Goal: Task Accomplishment & Management: Use online tool/utility

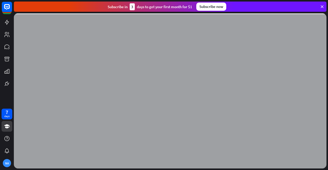
click at [322, 6] on icon at bounding box center [322, 6] width 5 height 5
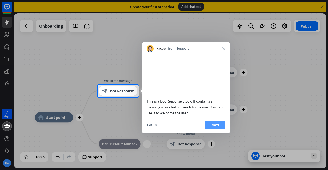
click at [215, 129] on button "Next" at bounding box center [215, 125] width 20 height 8
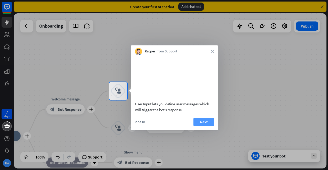
click at [202, 126] on button "Next" at bounding box center [203, 122] width 20 height 8
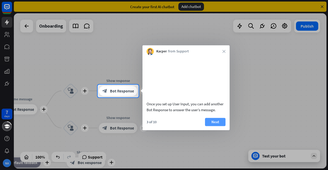
click at [218, 126] on button "Next" at bounding box center [215, 122] width 20 height 8
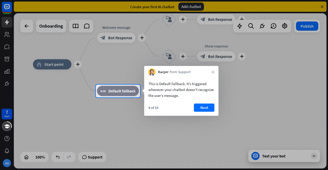
click at [202, 103] on div "This is Default Fallback. It’s triggered whenever your chatbot doesn't recogniz…" at bounding box center [181, 96] width 74 height 40
click at [204, 106] on button "Next" at bounding box center [204, 108] width 20 height 8
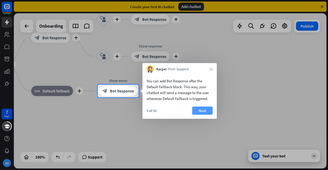
click at [203, 111] on button "Next" at bounding box center [202, 111] width 20 height 8
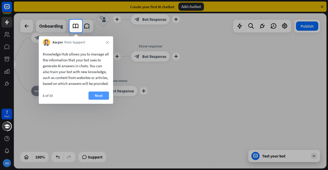
click at [99, 100] on button "Next" at bounding box center [98, 96] width 20 height 8
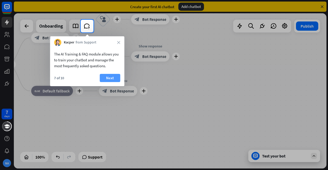
click at [118, 77] on button "Next" at bounding box center [110, 78] width 20 height 8
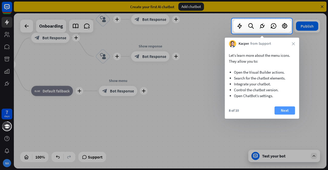
click at [286, 107] on button "Next" at bounding box center [284, 111] width 20 height 8
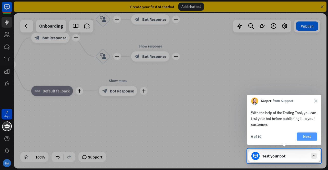
click at [308, 138] on button "Next" at bounding box center [307, 137] width 20 height 8
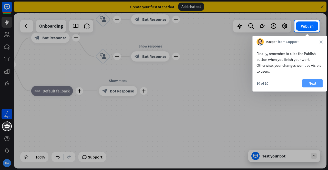
click at [308, 81] on button "Next" at bounding box center [312, 83] width 20 height 8
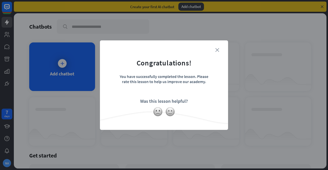
click at [217, 49] on icon "close" at bounding box center [217, 50] width 4 height 4
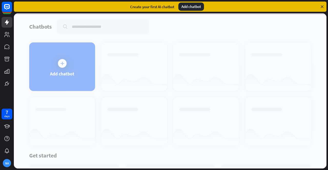
click at [71, 71] on div at bounding box center [170, 91] width 313 height 156
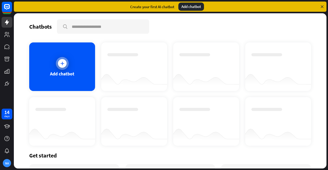
click at [68, 60] on div "Add chatbot" at bounding box center [62, 67] width 66 height 49
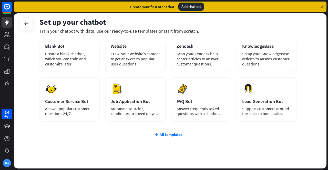
scroll to position [42, 0]
click at [179, 136] on div "All templates" at bounding box center [167, 134] width 257 height 5
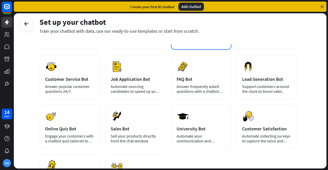
scroll to position [74, 0]
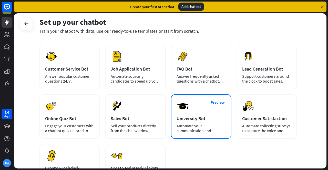
click at [200, 118] on div "University Bot" at bounding box center [201, 119] width 49 height 6
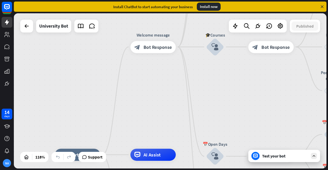
drag, startPoint x: 150, startPoint y: 56, endPoint x: 148, endPoint y: 120, distance: 64.1
click at [148, 120] on div "home_2 Start point Welcome message block_bot_response Bot Response ✨Main menu b…" at bounding box center [170, 91] width 313 height 156
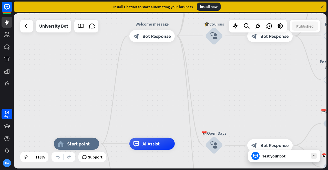
drag, startPoint x: 161, startPoint y: 95, endPoint x: 160, endPoint y: 84, distance: 10.8
click at [160, 84] on div "home_2 Start point Welcome message block_bot_response Bot Response ✨Main menu b…" at bounding box center [170, 91] width 313 height 156
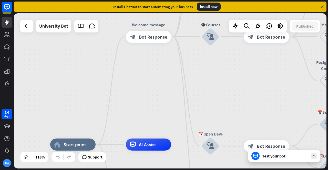
drag, startPoint x: 166, startPoint y: 85, endPoint x: 165, endPoint y: 81, distance: 3.8
click at [165, 81] on div "home_2 Start point Welcome message block_bot_response Bot Response ✨Main menu b…" at bounding box center [170, 91] width 313 height 156
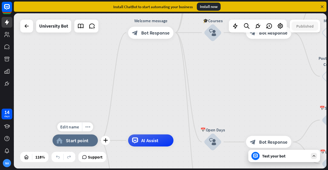
click at [69, 145] on div "home_2 Start point" at bounding box center [75, 141] width 45 height 12
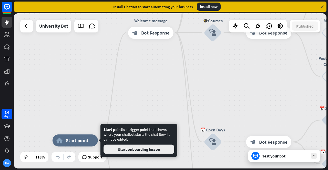
click at [123, 151] on button "Start onboarding lesson" at bounding box center [139, 149] width 71 height 9
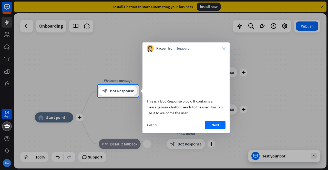
click at [223, 49] on icon "close" at bounding box center [223, 48] width 3 height 3
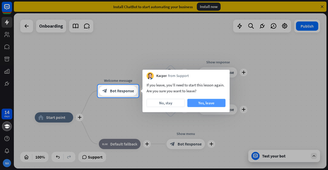
click at [204, 104] on button "Yes, leave" at bounding box center [206, 103] width 38 height 8
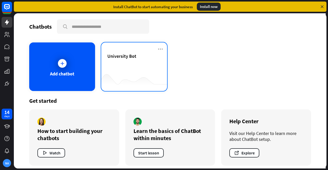
click at [131, 74] on div at bounding box center [134, 81] width 66 height 20
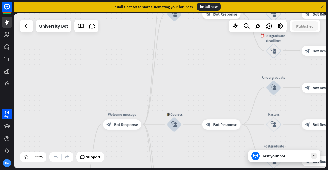
drag, startPoint x: 146, startPoint y: 57, endPoint x: 109, endPoint y: 182, distance: 130.5
click at [109, 170] on html "14 days NA close Product Help First steps Get started with ChatBot Help Center …" at bounding box center [164, 85] width 328 height 170
click at [120, 124] on span "Bot Response" at bounding box center [126, 124] width 24 height 5
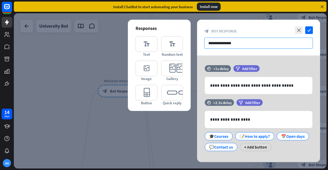
click at [239, 42] on input "**********" at bounding box center [258, 43] width 109 height 11
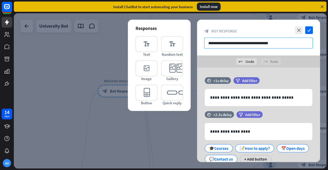
type input "**********"
click at [216, 64] on div "undo Undo redo Redo" at bounding box center [258, 62] width 123 height 12
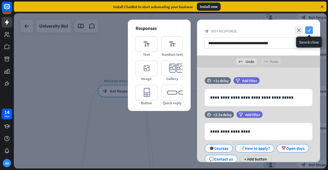
click at [312, 32] on icon "check" at bounding box center [309, 30] width 8 height 8
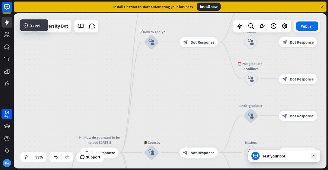
drag, startPoint x: 198, startPoint y: 46, endPoint x: 178, endPoint y: 117, distance: 73.5
click at [178, 117] on div "home_2 Start point Hi! How do you want to be helped [DATE]? block_bot_response …" at bounding box center [170, 91] width 313 height 156
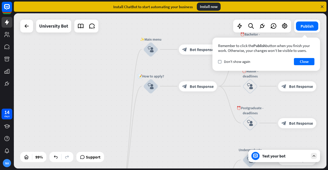
drag, startPoint x: 179, startPoint y: 71, endPoint x: 180, endPoint y: 117, distance: 46.1
click at [180, 117] on div "home_2 Start point Hi! How do you want to be helped [DATE]? block_bot_response …" at bounding box center [170, 91] width 313 height 156
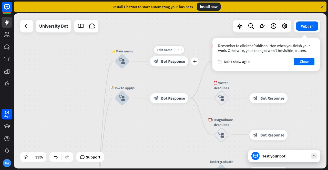
drag, startPoint x: 177, startPoint y: 68, endPoint x: 133, endPoint y: 70, distance: 43.9
click at [150, 66] on div "Edit name more_horiz plus block_bot_response Bot Response" at bounding box center [169, 61] width 38 height 10
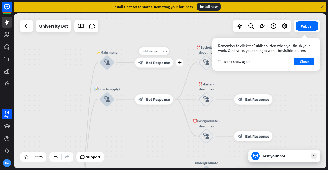
click at [163, 63] on span "Bot Response" at bounding box center [158, 62] width 24 height 5
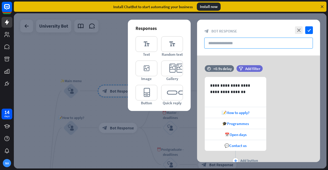
click at [239, 45] on input "text" at bounding box center [258, 43] width 109 height 11
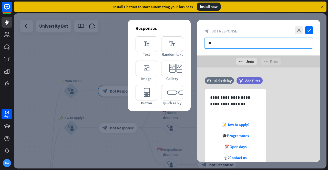
type input "*"
type input "**********"
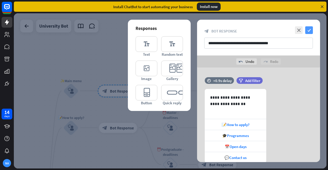
click at [306, 32] on icon "check" at bounding box center [309, 30] width 8 height 8
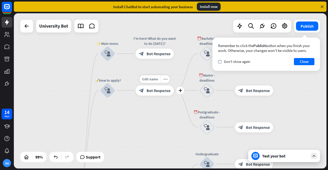
drag, startPoint x: 133, startPoint y: 113, endPoint x: 170, endPoint y: 75, distance: 52.9
click at [170, 86] on div "Edit name more_horiz plus block_bot_response Bot Response" at bounding box center [155, 91] width 38 height 10
click at [147, 92] on span "Bot Response" at bounding box center [159, 89] width 24 height 5
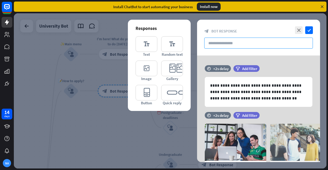
click at [231, 43] on input "text" at bounding box center [258, 43] width 109 height 11
type input "*"
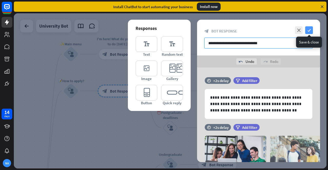
type input "**********"
click at [306, 33] on icon "check" at bounding box center [309, 30] width 8 height 8
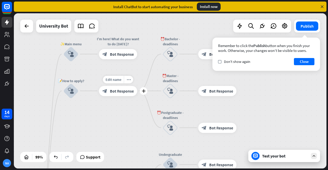
click at [111, 93] on span "Bot Response" at bounding box center [122, 91] width 24 height 5
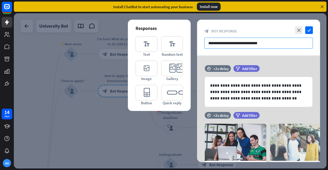
click at [242, 40] on input "**********" at bounding box center [258, 43] width 109 height 11
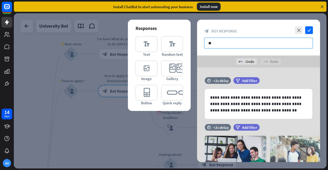
type input "*"
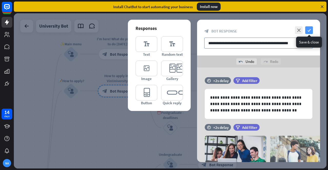
type input "**********"
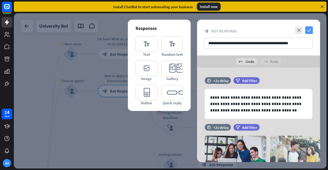
click at [307, 33] on icon "check" at bounding box center [309, 30] width 8 height 8
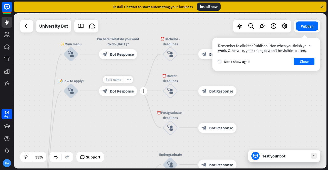
click at [131, 77] on div "more_horiz" at bounding box center [128, 80] width 9 height 8
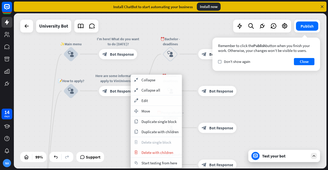
click at [125, 77] on div "Here are some information to apply to VinUniversity?" at bounding box center [118, 78] width 46 height 10
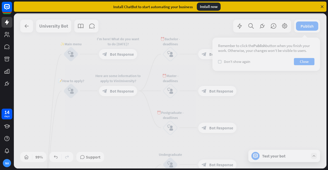
click at [122, 78] on div at bounding box center [170, 91] width 313 height 156
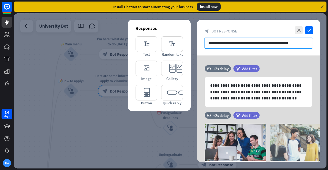
click at [295, 42] on input "**********" at bounding box center [258, 43] width 109 height 11
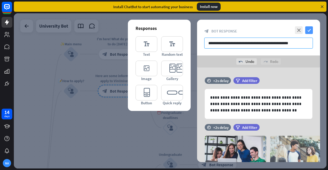
type input "**********"
click at [312, 32] on icon "check" at bounding box center [309, 30] width 8 height 8
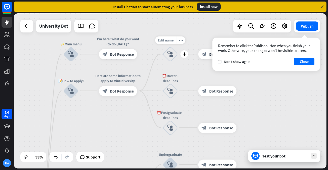
click at [171, 55] on icon "block_user_input" at bounding box center [170, 54] width 6 height 6
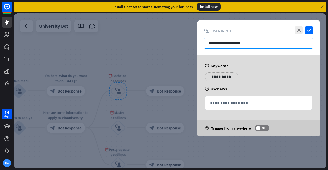
click at [261, 43] on input "**********" at bounding box center [258, 43] width 109 height 11
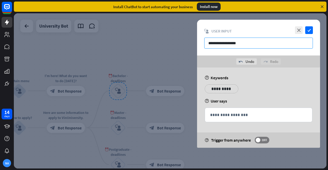
click at [215, 46] on input "**********" at bounding box center [258, 43] width 109 height 11
type input "**********"
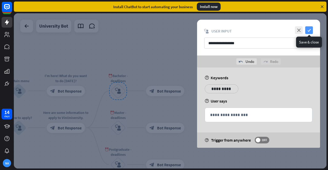
click at [311, 29] on icon "check" at bounding box center [309, 30] width 8 height 8
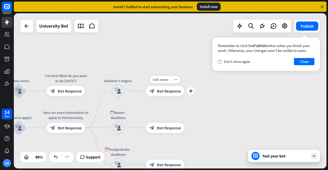
click at [154, 90] on icon "block_bot_response" at bounding box center [151, 91] width 5 height 5
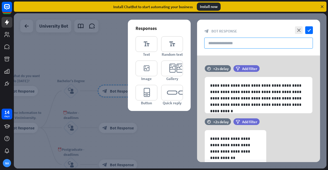
click at [237, 48] on input "text" at bounding box center [258, 43] width 109 height 11
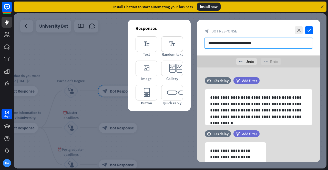
paste input "**********"
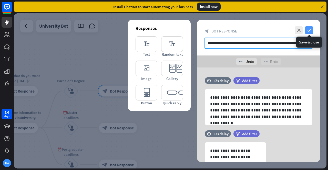
type input "**********"
click at [311, 31] on icon "check" at bounding box center [309, 30] width 8 height 8
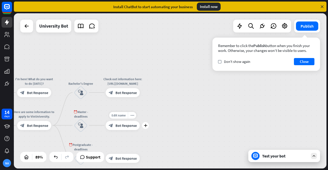
click at [133, 125] on span "Bot Response" at bounding box center [126, 125] width 21 height 5
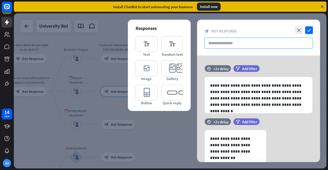
click at [223, 45] on input "text" at bounding box center [258, 43] width 109 height 11
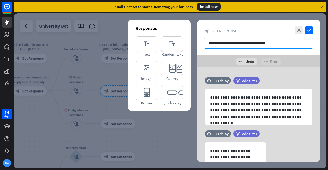
paste input "**********"
type input "**********"
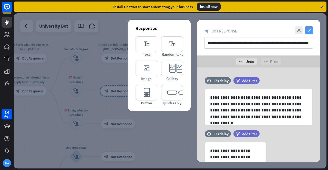
scroll to position [0, 0]
click at [310, 29] on icon "check" at bounding box center [309, 30] width 8 height 8
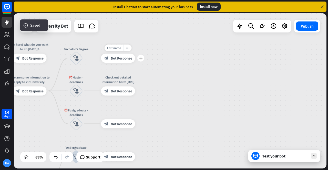
click at [118, 59] on span "Bot Response" at bounding box center [121, 58] width 21 height 5
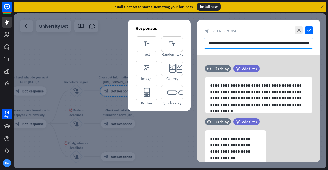
click at [223, 44] on input "**********" at bounding box center [258, 43] width 109 height 11
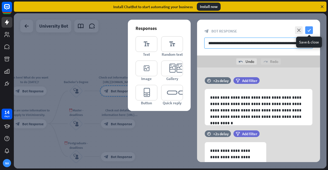
type input "**********"
click at [311, 29] on icon "check" at bounding box center [309, 30] width 8 height 8
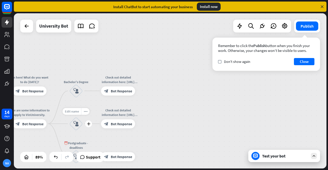
click at [77, 114] on div "Edit name" at bounding box center [72, 111] width 19 height 7
type input "**********"
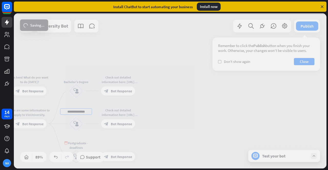
click at [154, 120] on div "**********" at bounding box center [170, 91] width 313 height 156
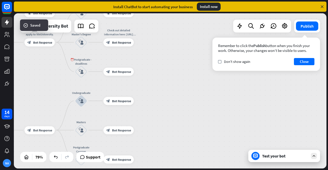
drag, startPoint x: 172, startPoint y: 124, endPoint x: 168, endPoint y: 41, distance: 83.1
click at [168, 41] on div "home_2 Start point Hi! How do you want to be helped [DATE]? block_bot_response …" at bounding box center [170, 91] width 313 height 156
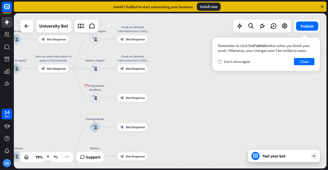
drag, startPoint x: 170, startPoint y: 81, endPoint x: 187, endPoint y: 115, distance: 37.9
click at [187, 115] on div "home_2 Start point Hi! How do you want to be helped [DATE]? block_bot_response …" at bounding box center [170, 91] width 313 height 156
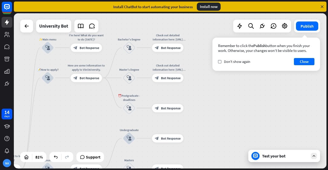
drag, startPoint x: 67, startPoint y: 90, endPoint x: 96, endPoint y: 92, distance: 29.3
click at [96, 92] on div "home_2 Start point Hi! How do you want to be helped [DATE]? block_bot_response …" at bounding box center [170, 91] width 313 height 156
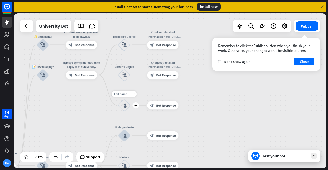
click at [132, 94] on icon "more_horiz" at bounding box center [132, 93] width 3 height 3
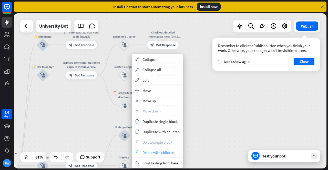
click at [156, 151] on span "Delete with children" at bounding box center [158, 152] width 32 height 5
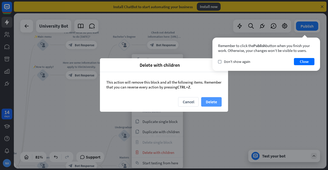
click at [213, 101] on button "Delete" at bounding box center [211, 101] width 20 height 9
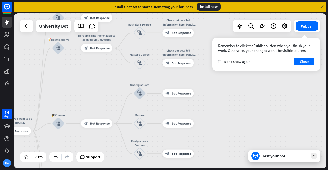
drag, startPoint x: 221, startPoint y: 119, endPoint x: 240, endPoint y: 76, distance: 47.2
click at [240, 76] on div "home_2 Start point Hi! How do you want to be helped [DATE]? block_bot_response …" at bounding box center [170, 91] width 313 height 156
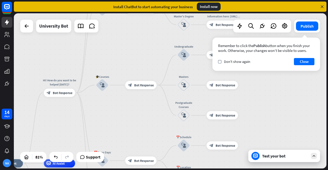
drag, startPoint x: 204, startPoint y: 128, endPoint x: 247, endPoint y: 95, distance: 54.4
click at [238, 90] on div "Edit name more_horiz plus block_bot_response Bot Response" at bounding box center [222, 85] width 31 height 8
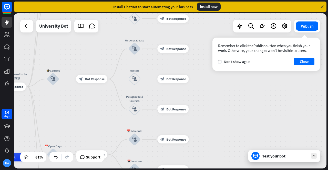
drag, startPoint x: 269, startPoint y: 117, endPoint x: 208, endPoint y: 71, distance: 75.8
click at [208, 71] on div "home_2 Start point Hi! How do you want to be helped [DATE]? block_bot_response …" at bounding box center [170, 91] width 313 height 156
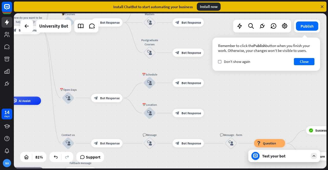
drag, startPoint x: 180, startPoint y: 116, endPoint x: 205, endPoint y: 98, distance: 31.3
click at [205, 98] on div "home_2 Start point Hi! How do you want to be helped [DATE]? block_bot_response …" at bounding box center [170, 91] width 313 height 156
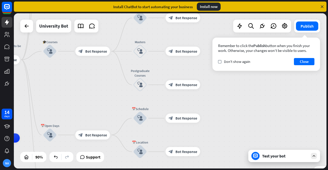
drag, startPoint x: 232, startPoint y: 106, endPoint x: 226, endPoint y: 174, distance: 68.9
click at [226, 170] on html "14 days NA close Product Help First steps Get started with ChatBot Help Center …" at bounding box center [164, 85] width 328 height 170
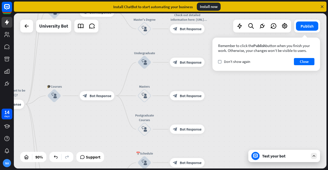
drag, startPoint x: 213, startPoint y: 102, endPoint x: 220, endPoint y: 118, distance: 17.3
click at [220, 118] on div "home_2 Start point Hi! How do you want to be helped [DATE]? block_bot_response …" at bounding box center [170, 91] width 313 height 156
click at [298, 63] on button "Close" at bounding box center [304, 61] width 20 height 7
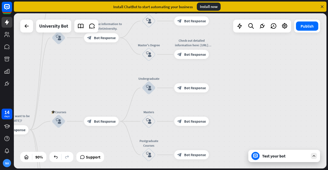
drag, startPoint x: 112, startPoint y: 56, endPoint x: 116, endPoint y: 81, distance: 25.5
click at [116, 81] on div "home_2 Start point Hi! How do you want to be helped [DATE]? block_bot_response …" at bounding box center [170, 91] width 313 height 156
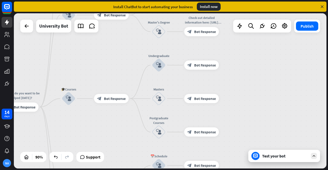
drag, startPoint x: 104, startPoint y: 83, endPoint x: 114, endPoint y: 60, distance: 25.1
click at [114, 60] on div "home_2 Start point Hi! How do you want to be helped [DATE]? block_bot_response …" at bounding box center [170, 91] width 313 height 156
click at [111, 101] on div "block_bot_response Bot Response" at bounding box center [111, 98] width 35 height 9
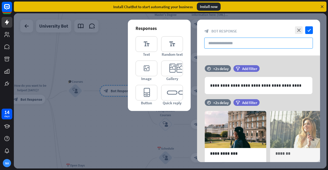
click at [250, 44] on input "text" at bounding box center [258, 43] width 109 height 11
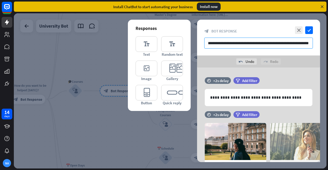
scroll to position [0, 19]
type input "**********"
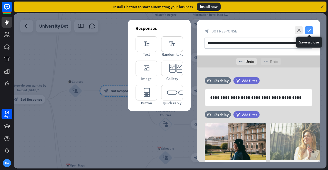
scroll to position [0, 0]
click at [308, 33] on icon "check" at bounding box center [309, 30] width 8 height 8
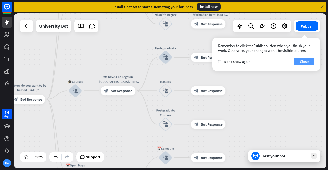
click at [306, 61] on button "Close" at bounding box center [304, 61] width 20 height 7
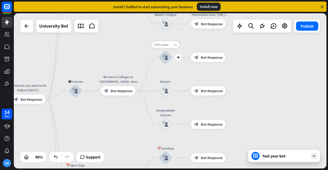
click at [162, 44] on span "Edit name" at bounding box center [161, 45] width 14 height 4
type input "*****"
click at [167, 51] on div "Edit name more_horiz plus block_user_input" at bounding box center [166, 58] width 14 height 14
click at [165, 45] on span "Edit name" at bounding box center [161, 45] width 14 height 4
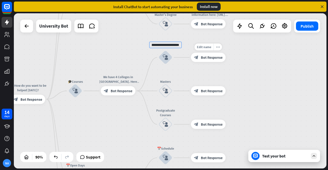
type input "**********"
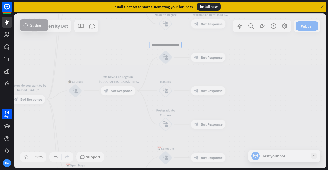
click at [240, 81] on div "home_2 Start point Hi! How do you want to be helped [DATE]? block_bot_response …" at bounding box center [170, 91] width 313 height 156
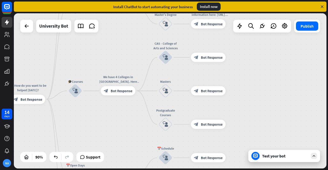
click at [257, 98] on div "home_2 Start point Hi! How do you want to be helped [DATE]? block_bot_response …" at bounding box center [170, 91] width 313 height 156
click at [6, 164] on div "NA" at bounding box center [7, 163] width 8 height 8
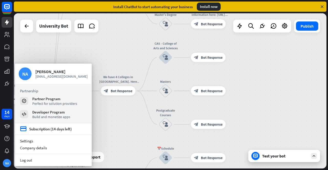
click at [247, 86] on div "home_2 Start point Hi! How do you want to be helped [DATE]? block_bot_response …" at bounding box center [170, 91] width 313 height 156
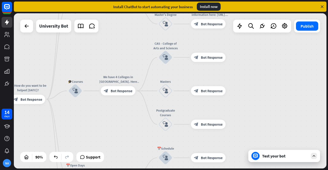
click at [322, 9] on div "Install ChatBot to start automating your business Install now" at bounding box center [170, 7] width 313 height 10
click at [321, 7] on icon at bounding box center [322, 6] width 5 height 5
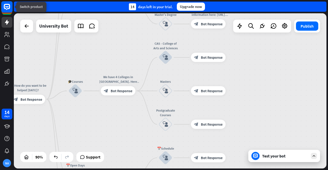
click at [7, 9] on icon at bounding box center [7, 7] width 6 height 6
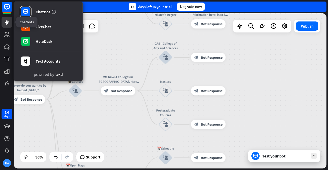
click at [6, 25] on icon at bounding box center [7, 22] width 6 height 6
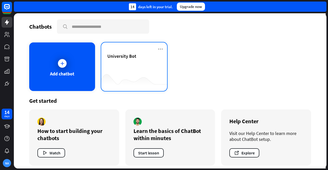
click at [142, 65] on div "University Bot" at bounding box center [134, 62] width 54 height 18
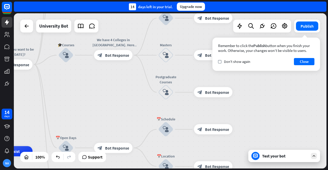
drag, startPoint x: 236, startPoint y: 63, endPoint x: 88, endPoint y: 124, distance: 160.2
click at [88, 124] on div "home_2 Start point Hi! How do you want to be helped [DATE]? block_bot_response …" at bounding box center [170, 91] width 313 height 156
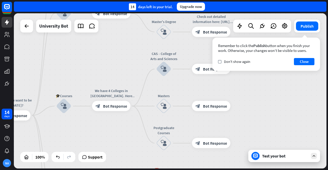
drag, startPoint x: 121, startPoint y: 75, endPoint x: 121, endPoint y: 126, distance: 51.0
click at [121, 126] on div "home_2 Start point Hi! How do you want to be helped [DATE]? block_bot_response …" at bounding box center [170, 91] width 313 height 156
